Goal: Task Accomplishment & Management: Manage account settings

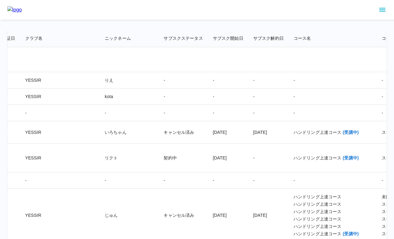
scroll to position [372, 223]
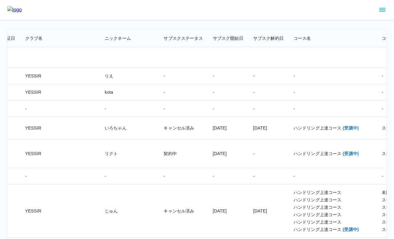
click at [381, 10] on icon "sidemenu" at bounding box center [381, 9] width 7 height 7
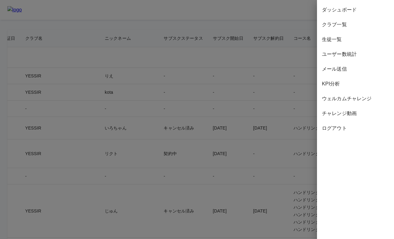
click at [349, 103] on div "ウェルカムチャレンジ" at bounding box center [355, 98] width 77 height 15
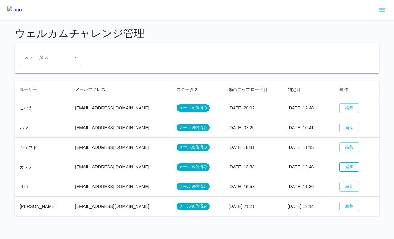
click at [347, 165] on button "編集" at bounding box center [349, 167] width 20 height 10
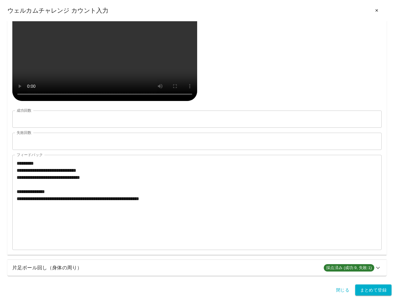
scroll to position [305, 0]
click at [375, 11] on button "✕" at bounding box center [377, 10] width 20 height 11
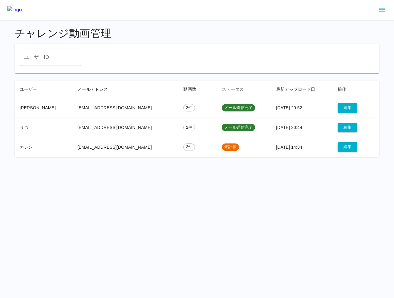
click at [181, 30] on h4 "チャレンジ動画管理" at bounding box center [197, 33] width 364 height 13
click at [338, 144] on button "編集" at bounding box center [347, 147] width 20 height 10
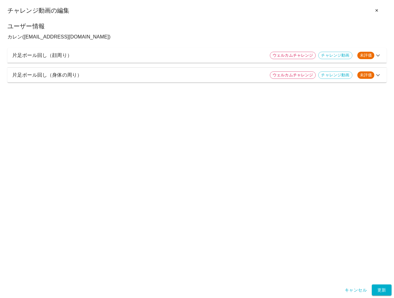
click at [205, 59] on div "片足ボール回し（顔周り） ウェルカムチャレンジ チャレンジ動画 未評価" at bounding box center [196, 55] width 379 height 15
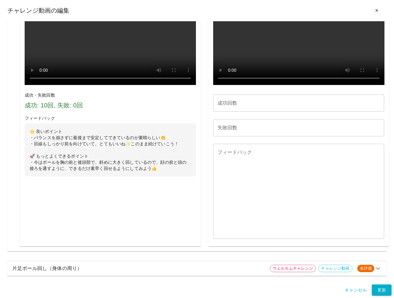
scroll to position [427, 0]
click at [379, 268] on icon at bounding box center [377, 268] width 7 height 7
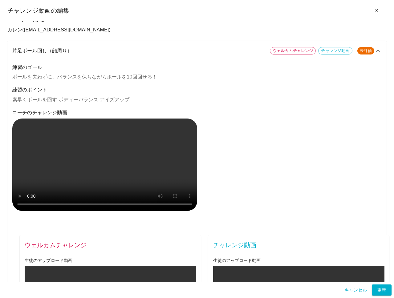
scroll to position [0, 0]
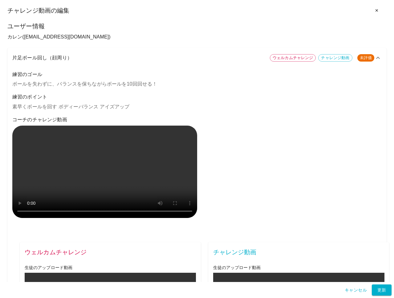
click at [132, 107] on p "素早くボールを回す ボディーバランス アイズアップ" at bounding box center [196, 106] width 369 height 7
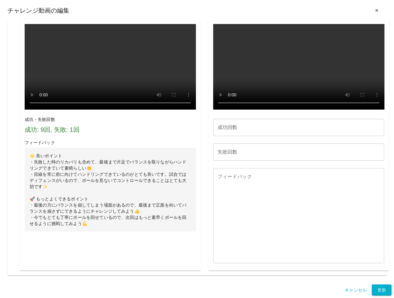
scroll to position [926, 0]
